Goal: Information Seeking & Learning: Learn about a topic

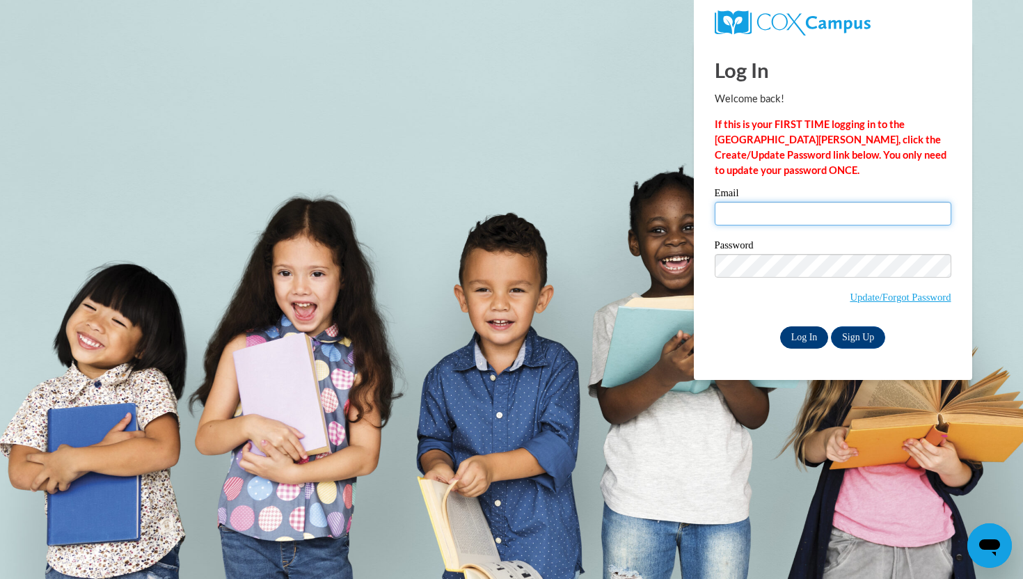
type input "mnatem@waukesha.k12.wi.us"
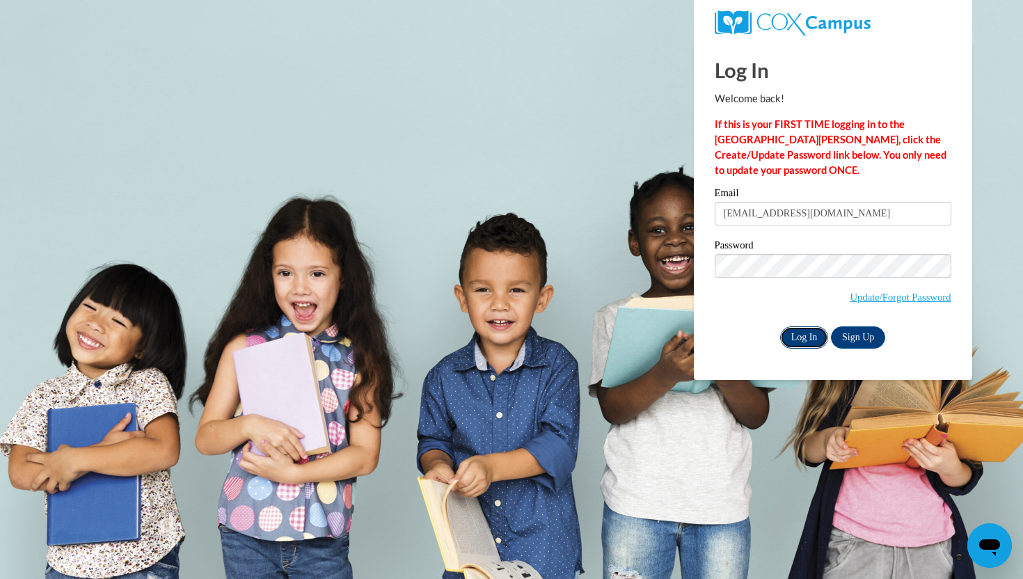
click at [807, 336] on input "Log In" at bounding box center [804, 337] width 49 height 22
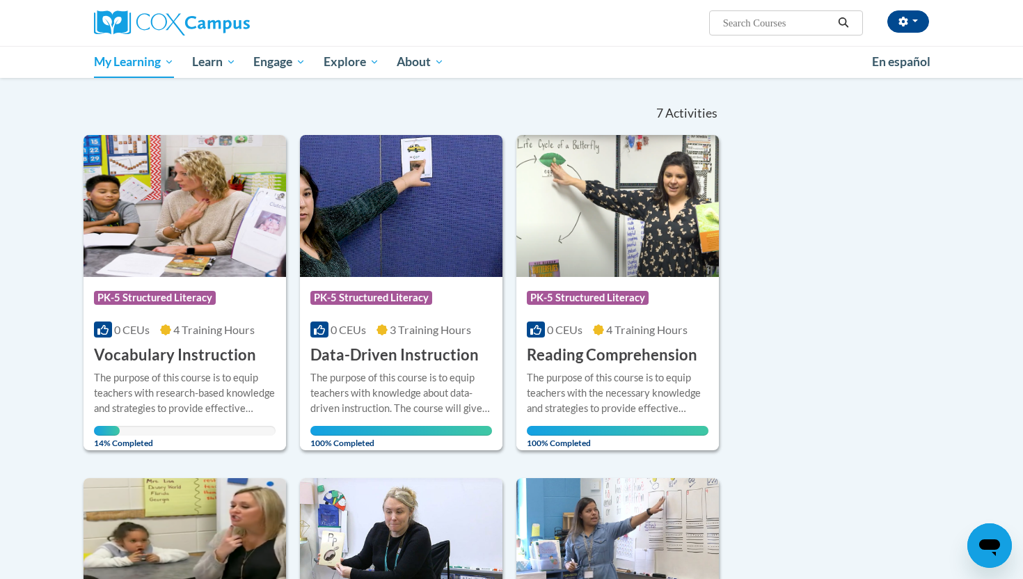
scroll to position [122, 0]
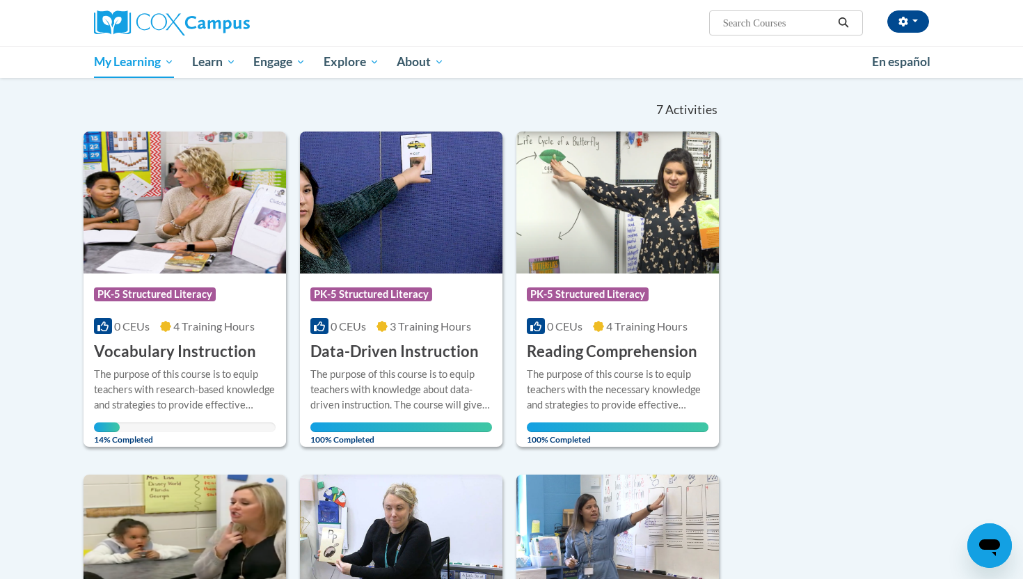
drag, startPoint x: 807, startPoint y: 336, endPoint x: 913, endPoint y: 148, distance: 215.7
click at [187, 224] on img at bounding box center [185, 203] width 203 height 142
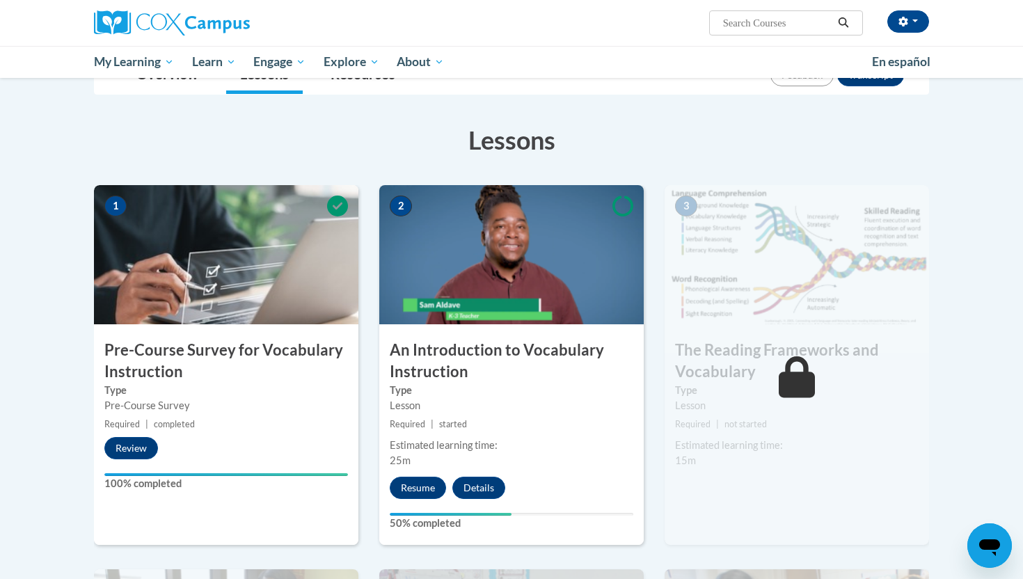
scroll to position [180, 0]
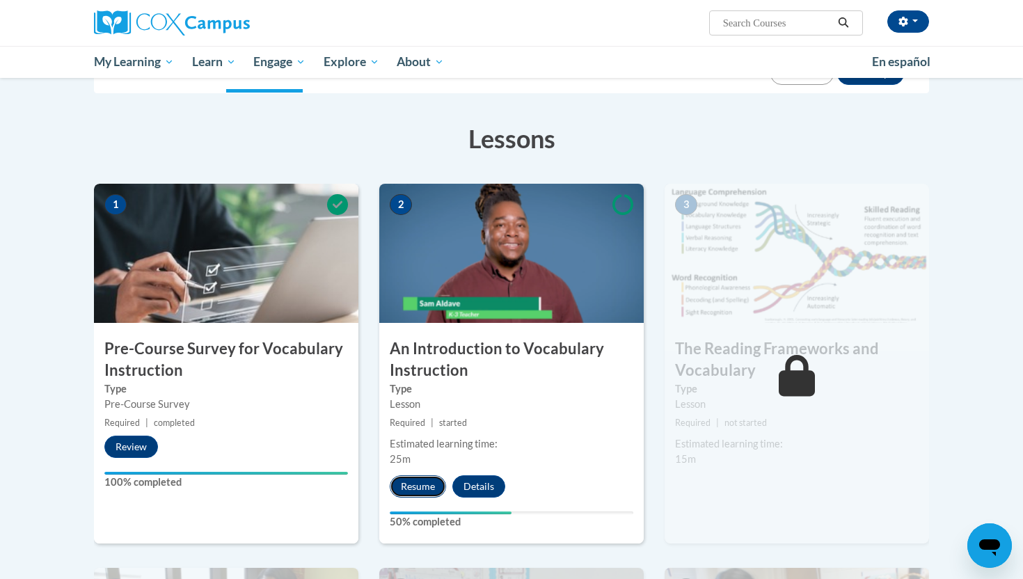
click at [420, 487] on button "Resume" at bounding box center [418, 486] width 56 height 22
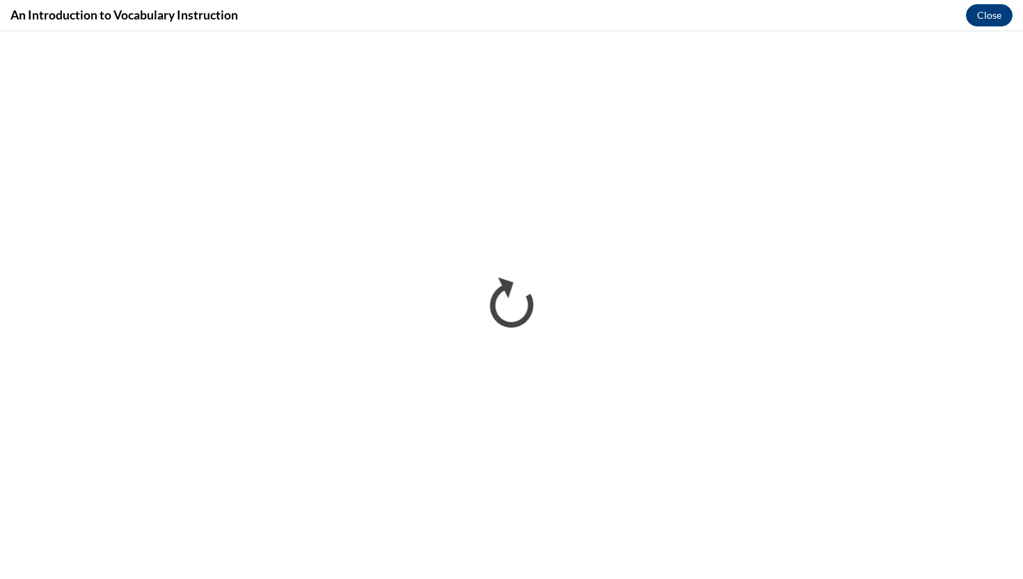
scroll to position [0, 0]
